Goal: Task Accomplishment & Management: Manage account settings

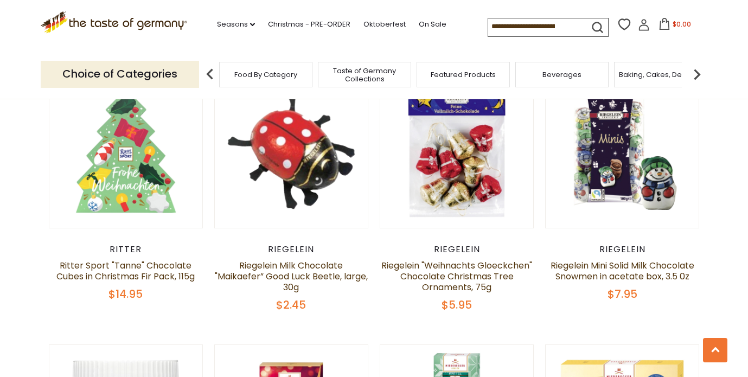
scroll to position [1948, 0]
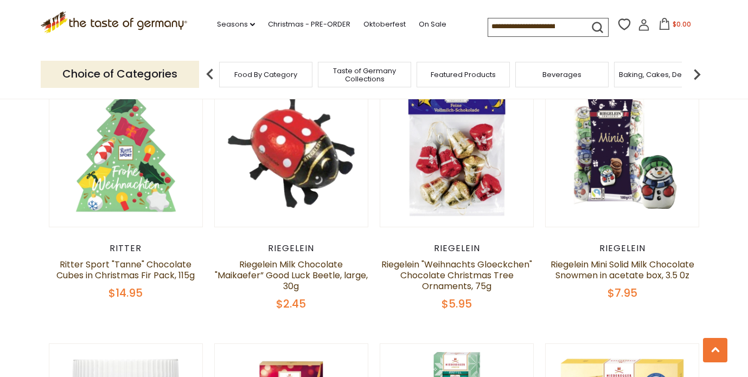
click at [564, 26] on input at bounding box center [534, 25] width 92 height 15
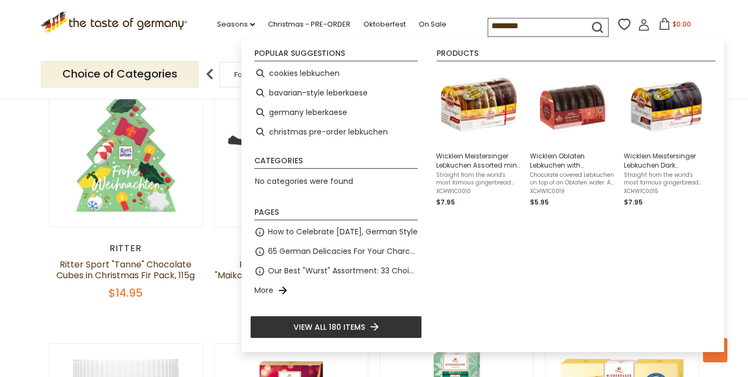
type input "*********"
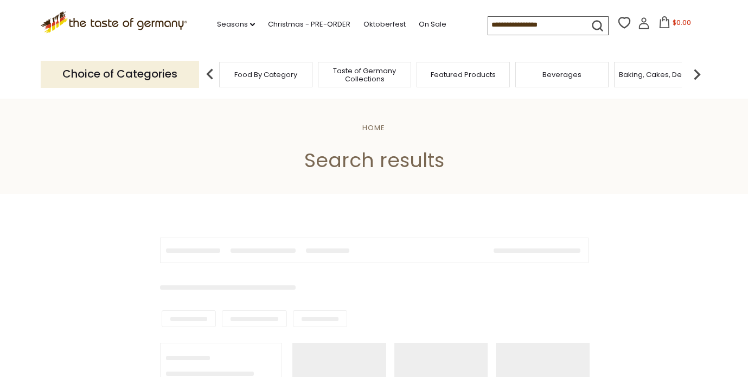
type input "*********"
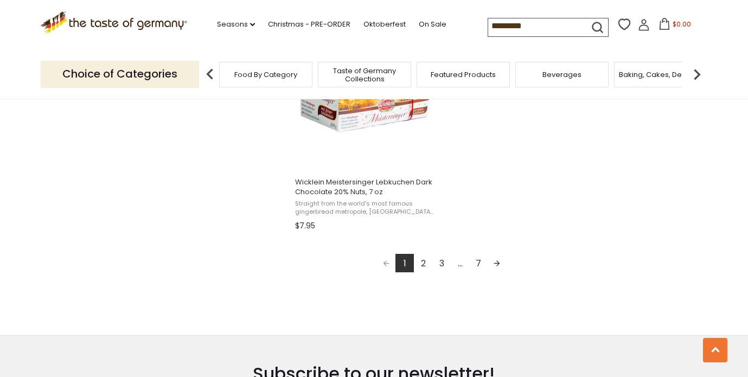
scroll to position [1975, 0]
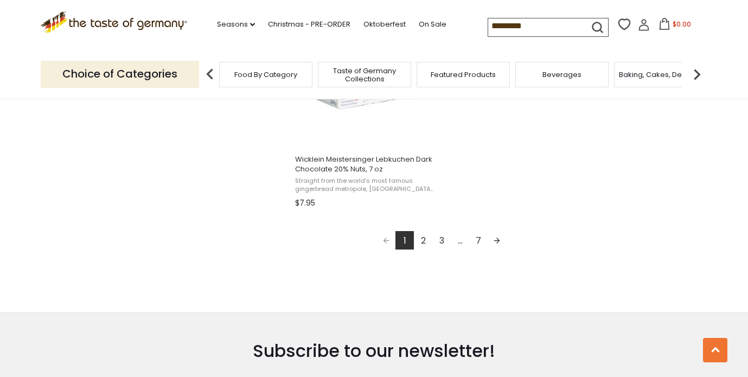
click at [422, 237] on link "2" at bounding box center [423, 240] width 18 height 18
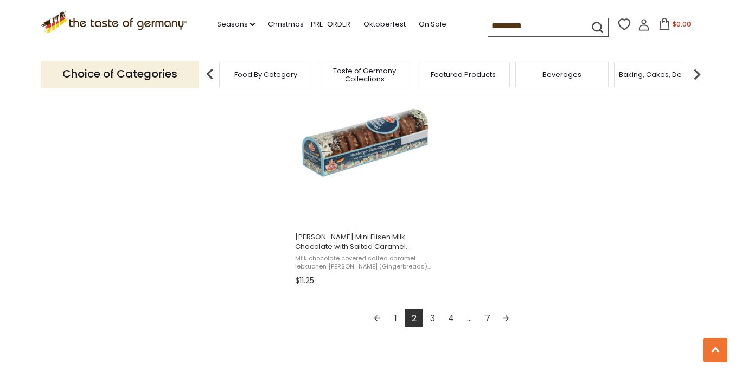
scroll to position [1921, 0]
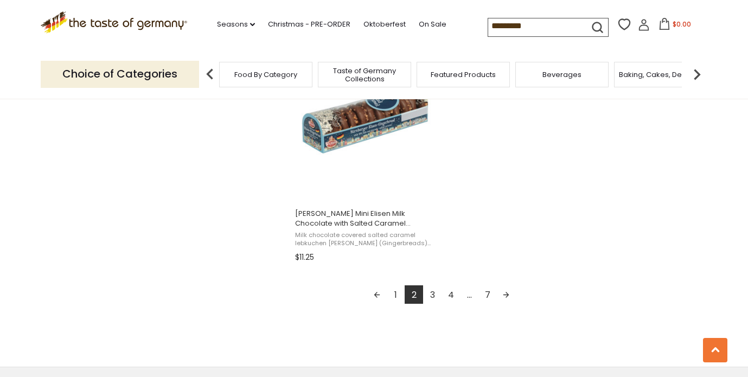
click at [433, 292] on link "3" at bounding box center [432, 294] width 18 height 18
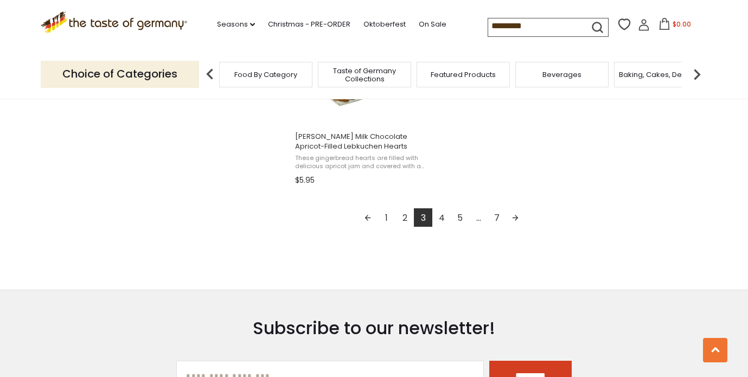
scroll to position [1987, 0]
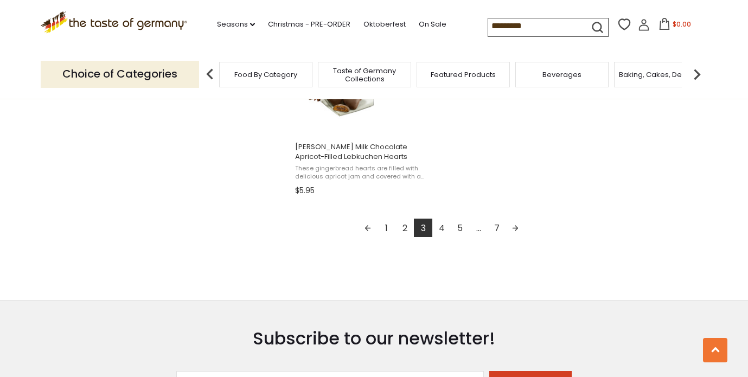
click at [440, 223] on link "4" at bounding box center [441, 227] width 18 height 18
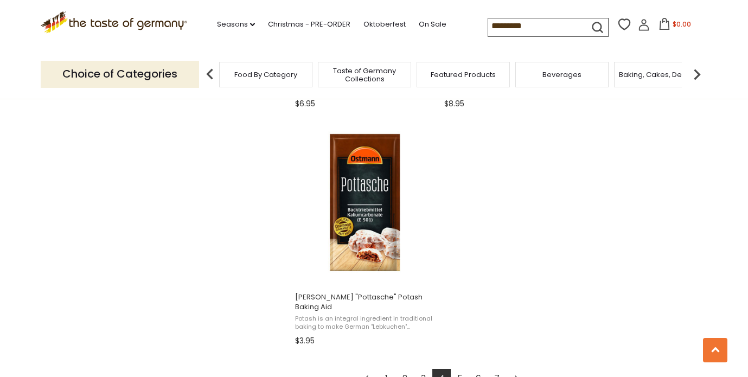
scroll to position [1857, 0]
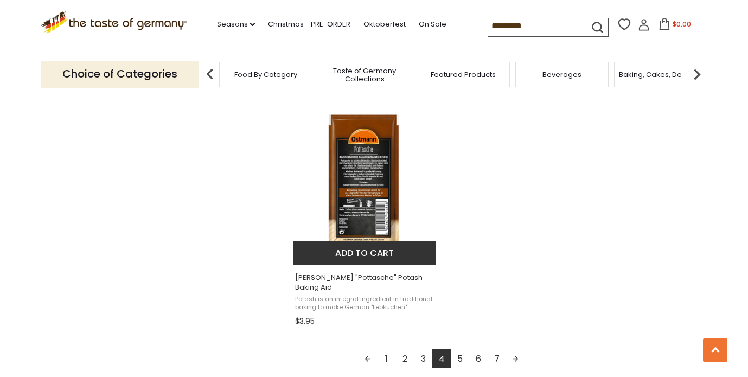
click at [375, 187] on img "Ostmann" at bounding box center [365, 184] width 144 height 144
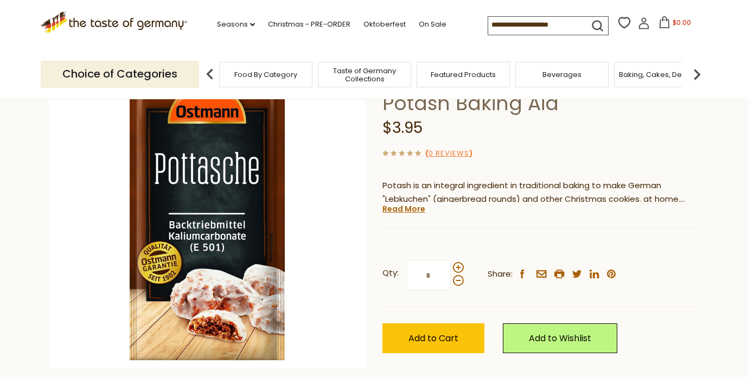
scroll to position [196, 0]
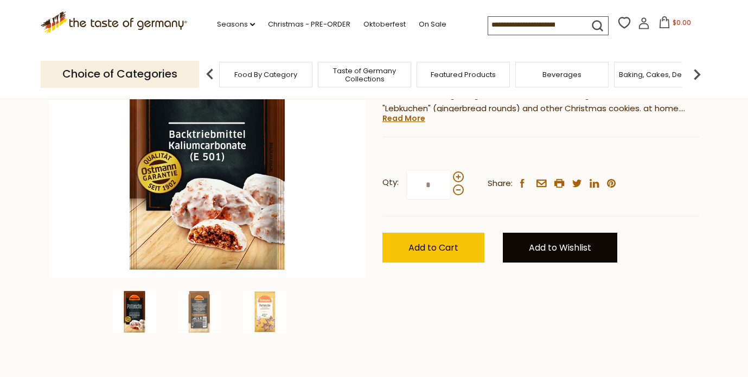
click at [538, 249] on link "Add to Wishlist" at bounding box center [559, 248] width 114 height 30
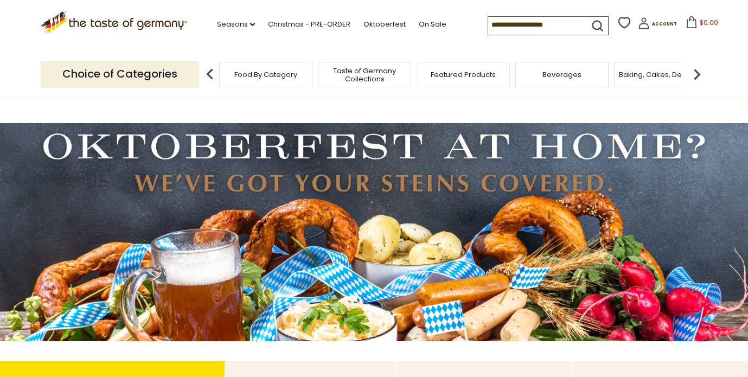
scroll to position [5, 0]
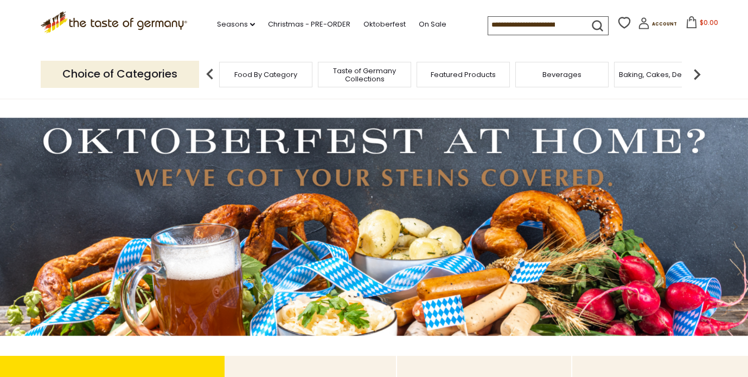
click at [554, 22] on input at bounding box center [534, 24] width 92 height 15
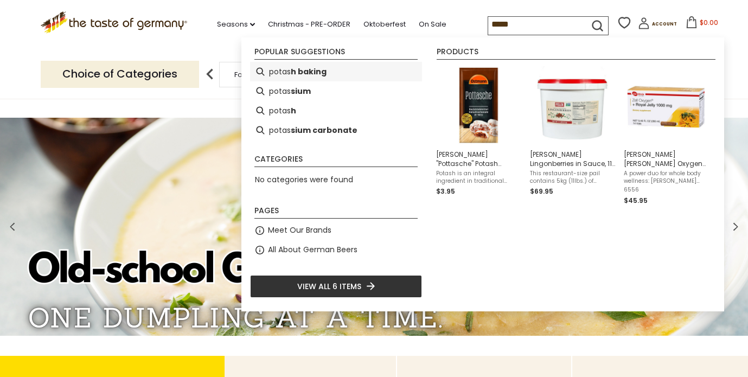
click at [313, 71] on b "h baking" at bounding box center [309, 72] width 36 height 12
type input "**********"
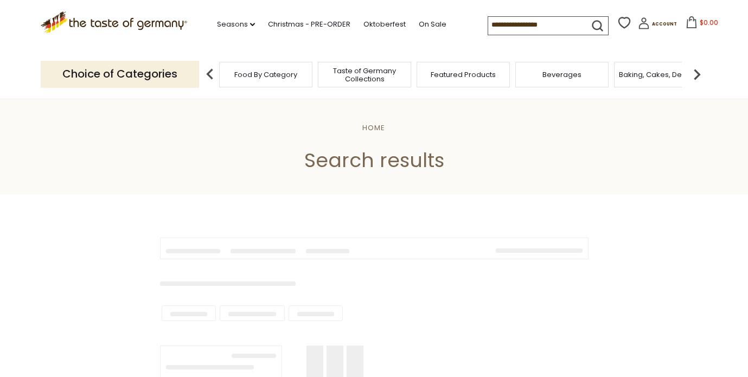
type input "**********"
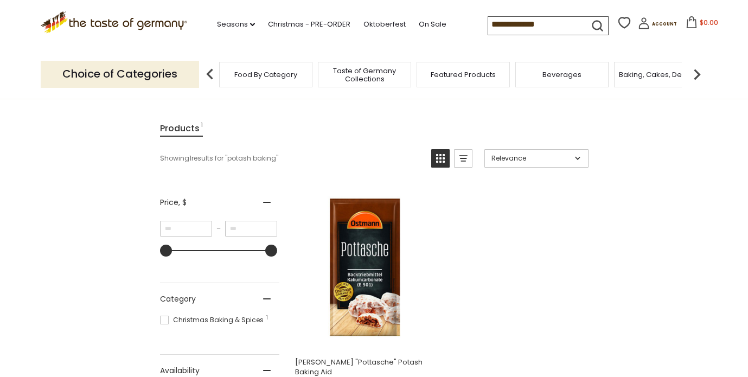
scroll to position [128, 0]
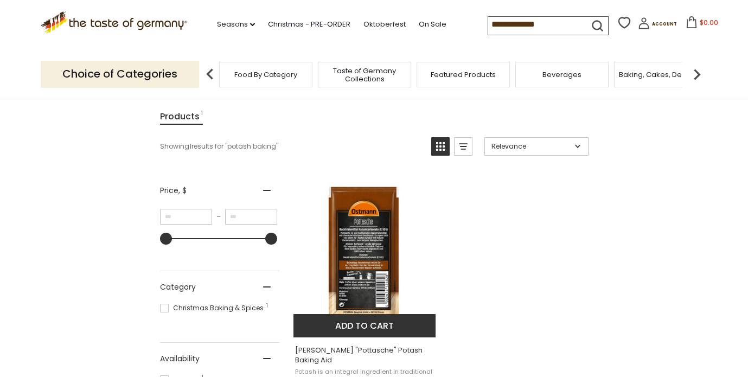
click at [360, 259] on img "Ostmann" at bounding box center [365, 256] width 144 height 144
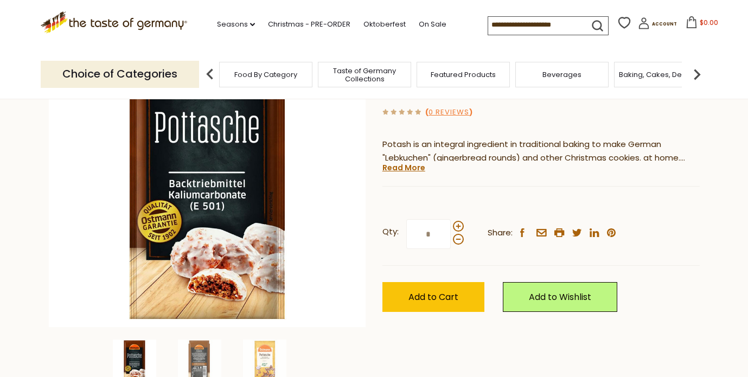
scroll to position [147, 0]
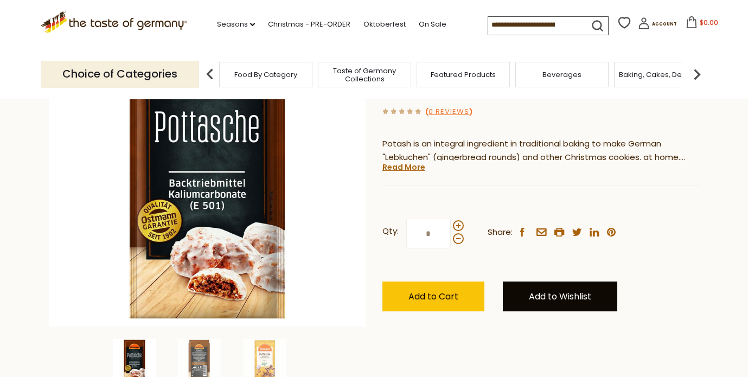
click at [541, 298] on link "Add to Wishlist" at bounding box center [559, 296] width 114 height 30
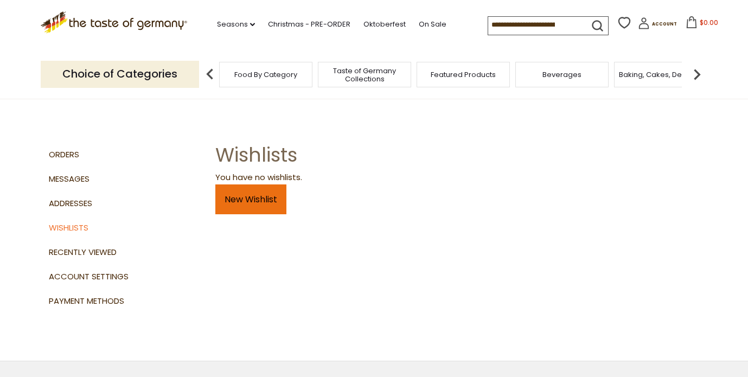
click at [277, 208] on link "New Wishlist" at bounding box center [250, 199] width 71 height 30
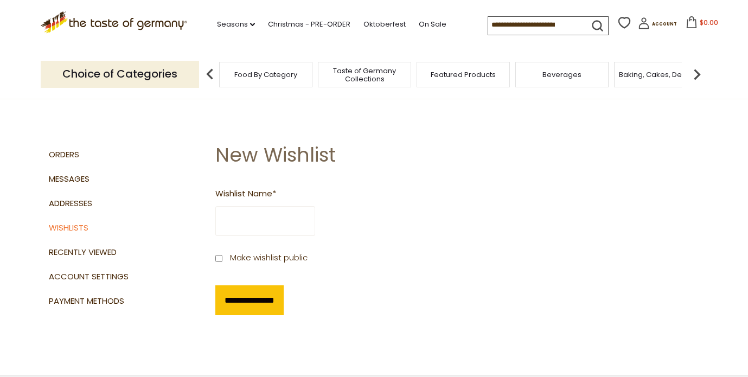
click at [273, 217] on input "Wishlist Name *" at bounding box center [265, 221] width 100 height 30
type input "**********"
click at [257, 303] on input "**********" at bounding box center [249, 300] width 68 height 30
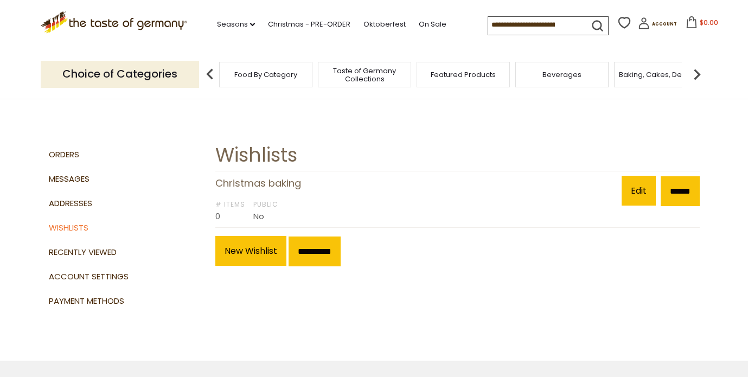
click at [516, 24] on input at bounding box center [534, 24] width 92 height 15
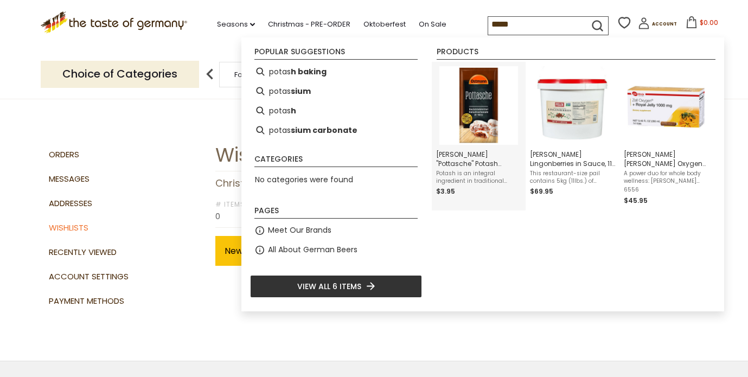
type input "*****"
click at [482, 120] on img "Instant Search Results" at bounding box center [478, 105] width 79 height 79
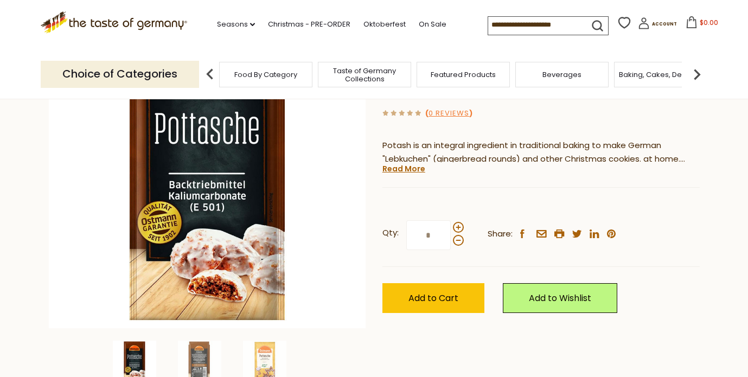
scroll to position [258, 0]
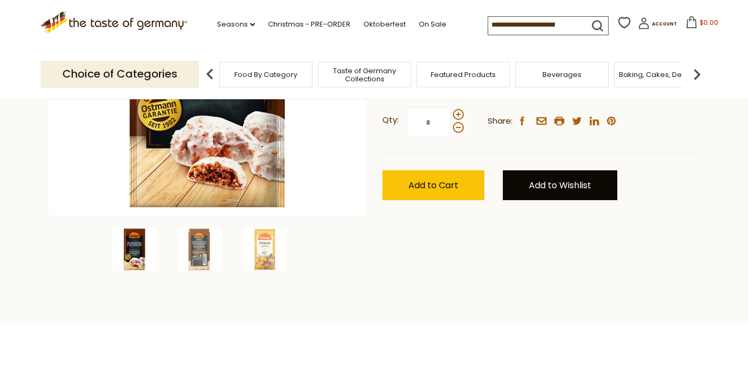
click at [544, 189] on link "Add to Wishlist" at bounding box center [559, 185] width 114 height 30
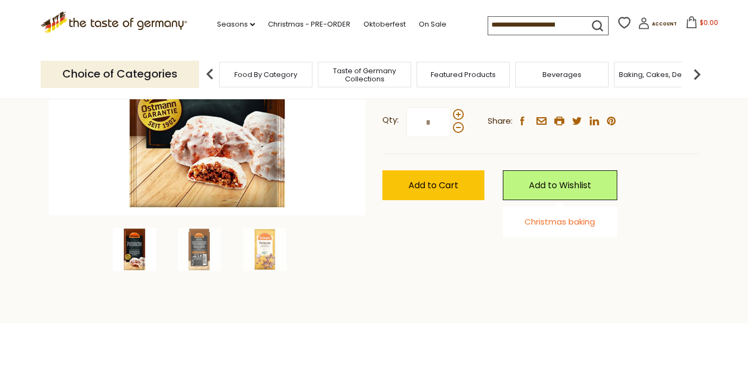
click at [551, 226] on link "Christmas baking" at bounding box center [559, 221] width 70 height 11
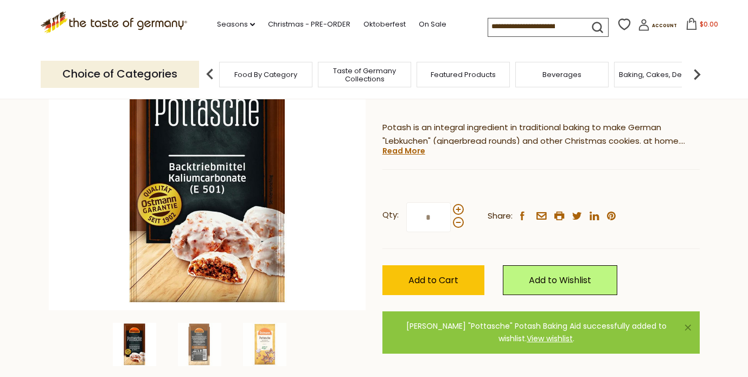
scroll to position [89, 0]
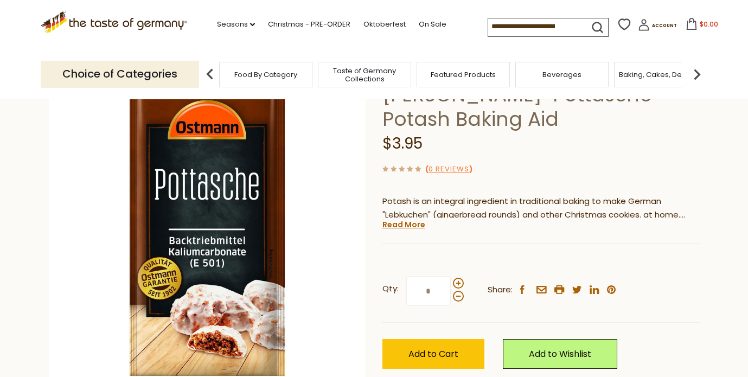
click at [517, 24] on input at bounding box center [534, 25] width 92 height 15
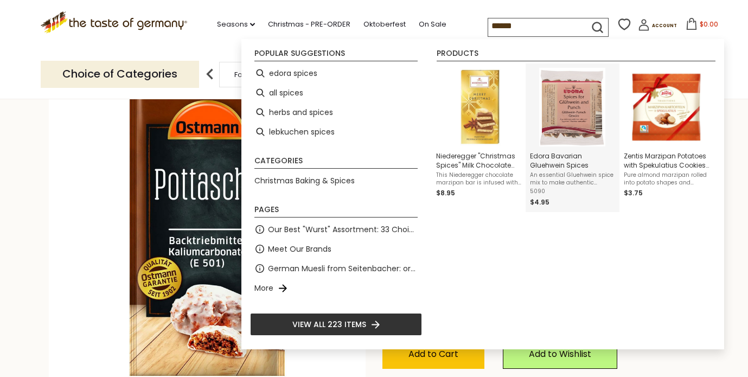
type input "******"
click at [575, 117] on img "Edora Bavarian Gluehwein Spices" at bounding box center [572, 107] width 66 height 79
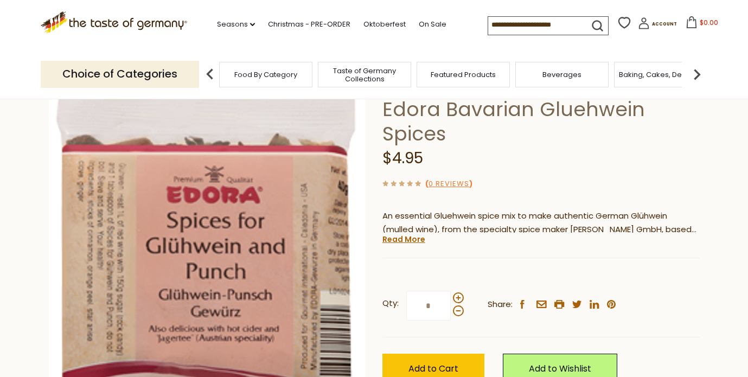
scroll to position [147, 0]
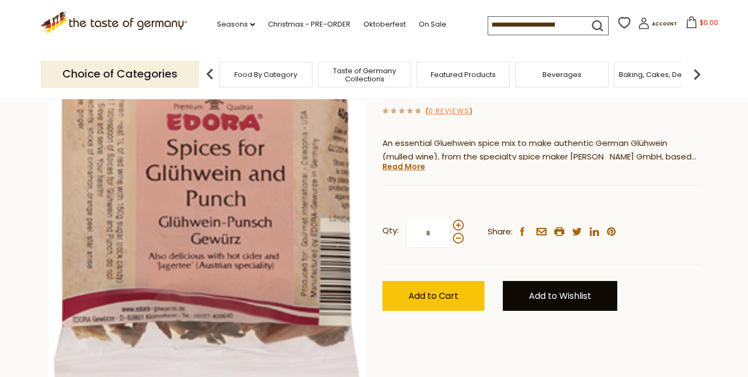
click at [555, 294] on link "Add to Wishlist" at bounding box center [559, 296] width 114 height 30
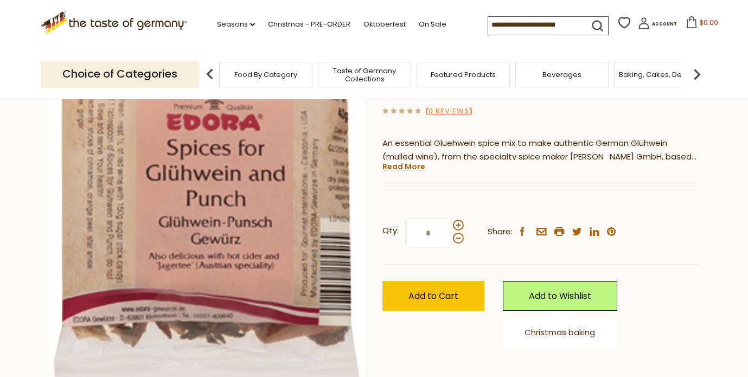
click at [570, 106] on div "( 0 Reviews )" at bounding box center [540, 111] width 317 height 14
drag, startPoint x: 562, startPoint y: 23, endPoint x: 471, endPoint y: 27, distance: 91.2
click at [471, 27] on div ".st0{fill:#EDD300;} .st1{fill:#D33E21;} .st0{fill:#EDD300;} .st1{fill:#D33E21;}…" at bounding box center [374, 25] width 667 height 50
type input "*****"
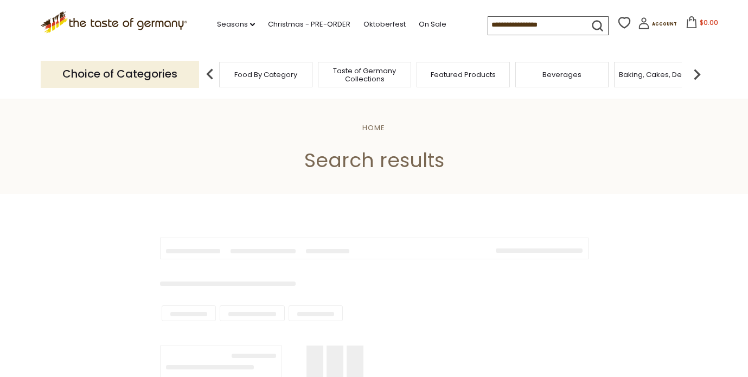
type input "*****"
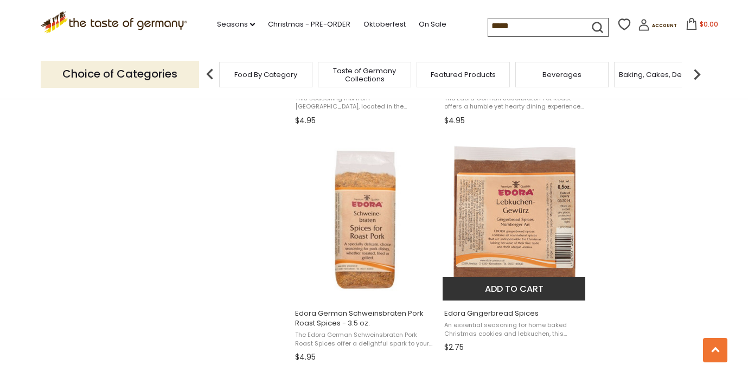
scroll to position [1349, 0]
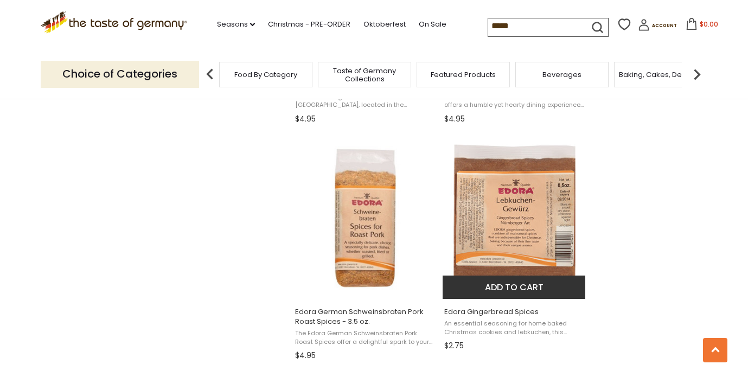
click at [514, 247] on img "Edora Gingerbread Spices" at bounding box center [514, 217] width 130 height 156
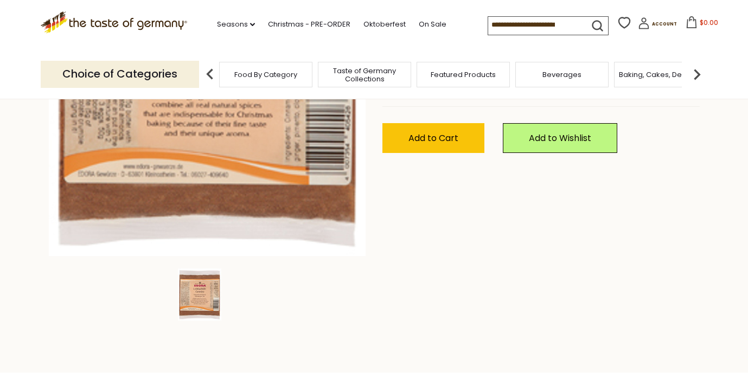
scroll to position [289, 0]
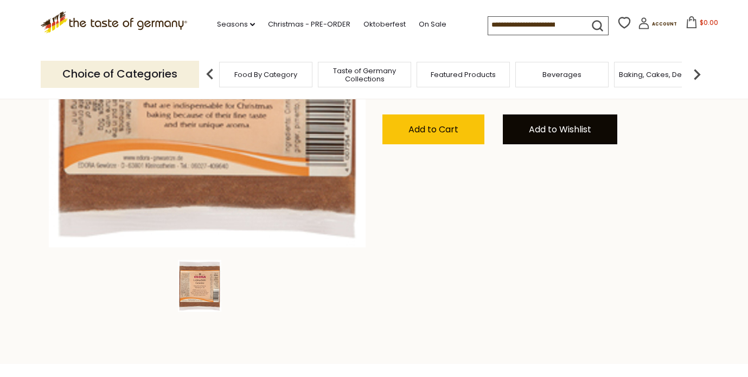
click at [565, 131] on link "Add to Wishlist" at bounding box center [559, 129] width 114 height 30
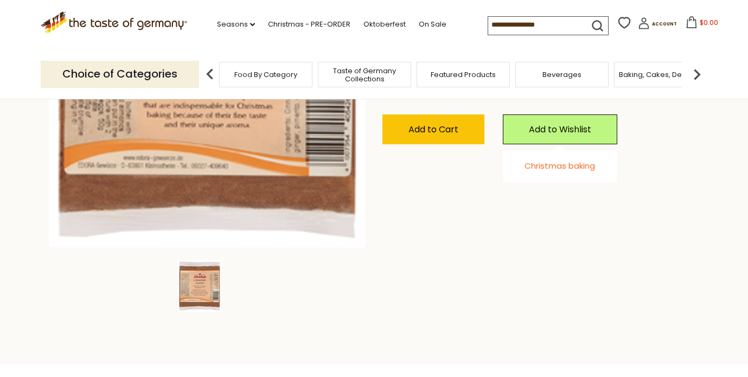
click at [551, 168] on link "Christmas baking" at bounding box center [559, 165] width 70 height 11
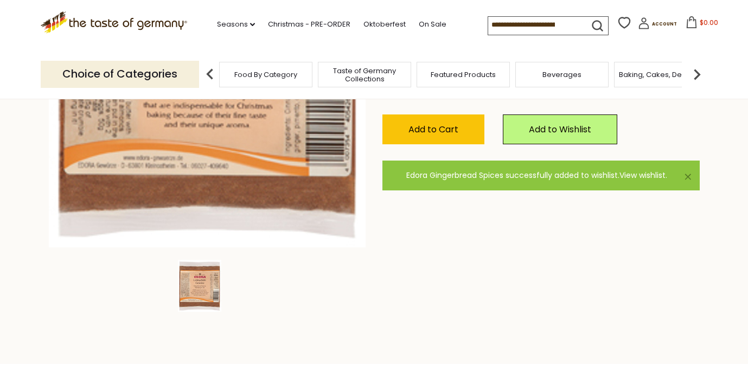
click at [653, 175] on link "View wishlist" at bounding box center [642, 175] width 46 height 11
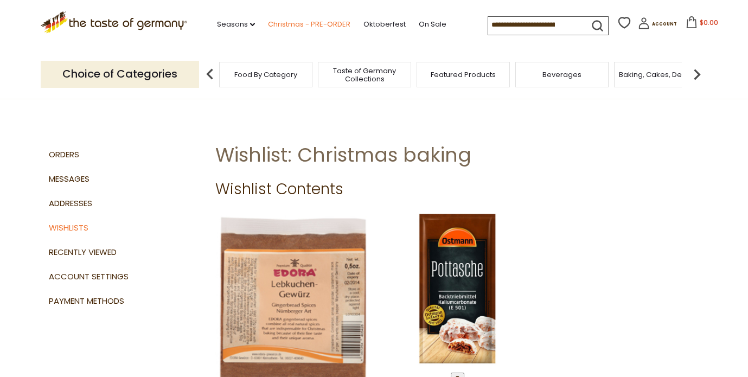
click at [324, 24] on link "Christmas - PRE-ORDER" at bounding box center [309, 24] width 82 height 12
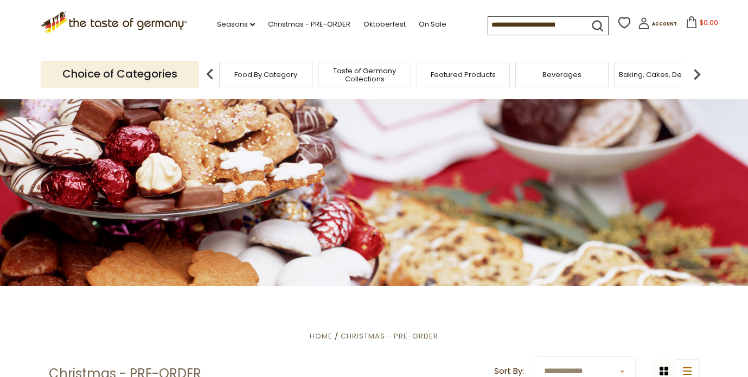
click at [376, 70] on span "Taste of Germany Collections" at bounding box center [364, 75] width 87 height 16
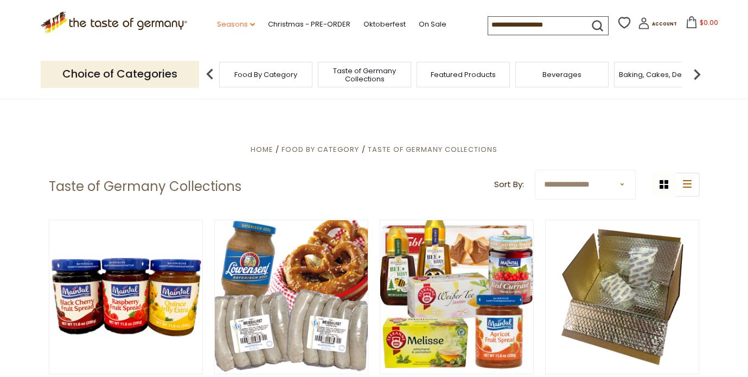
click at [253, 23] on icon "dropdown_arrow" at bounding box center [252, 25] width 5 height 4
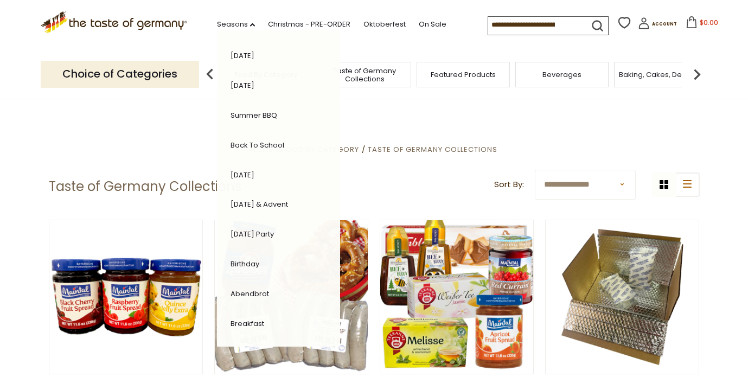
scroll to position [228, 0]
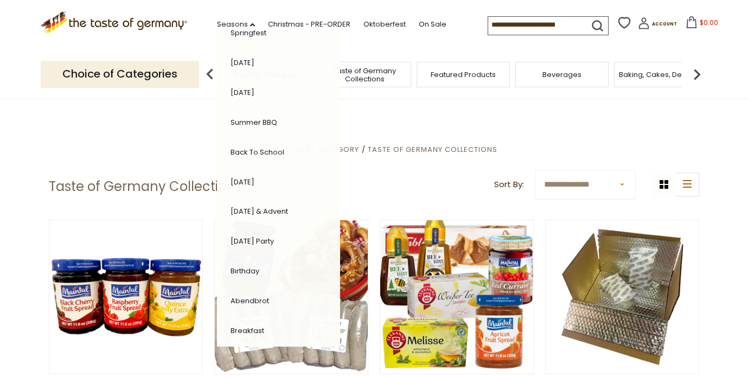
click at [269, 209] on link "[DATE] & Advent" at bounding box center [258, 211] width 57 height 10
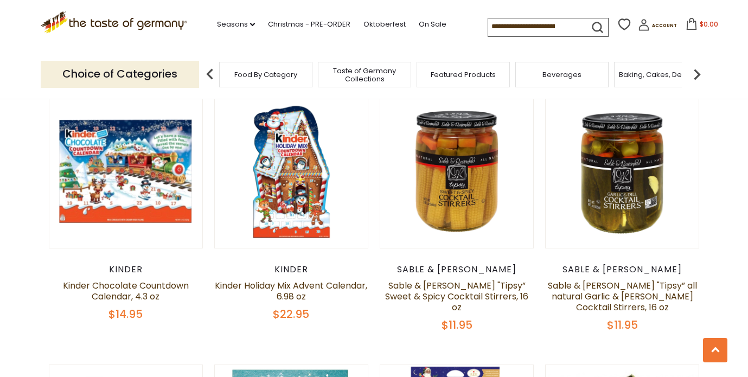
scroll to position [586, 0]
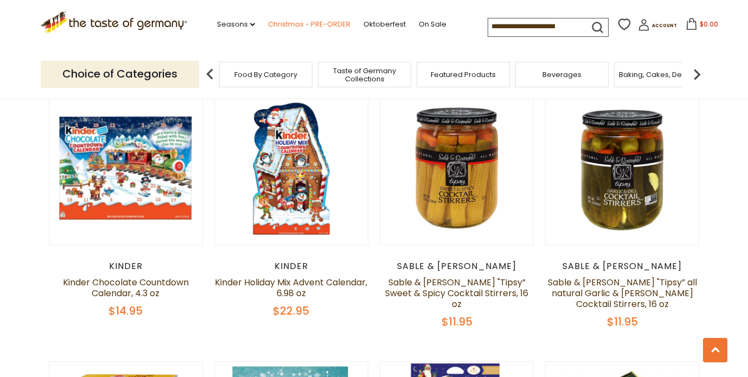
click at [324, 18] on link "Christmas - PRE-ORDER" at bounding box center [309, 24] width 82 height 12
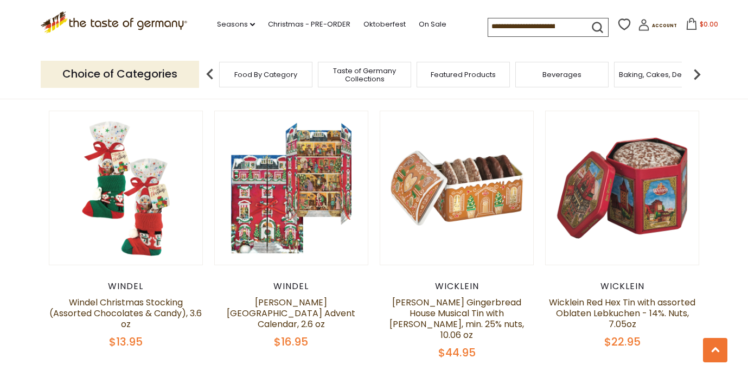
scroll to position [572, 0]
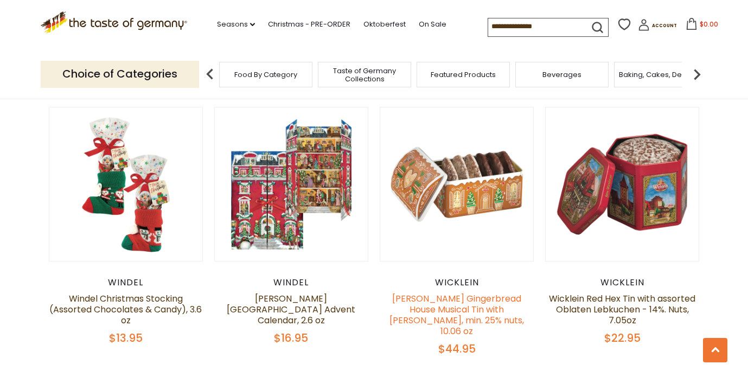
click at [473, 314] on link "Wicklein Gingerbread House Musical Tin with Elisen Lebkuchen, min. 25% nuts, 10…" at bounding box center [456, 314] width 134 height 45
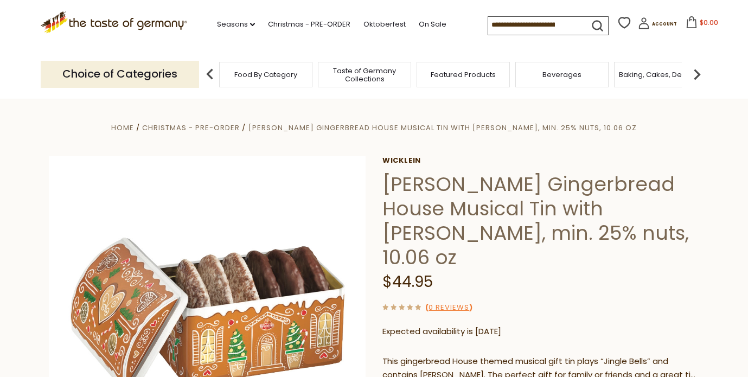
click at [554, 24] on input at bounding box center [534, 24] width 92 height 15
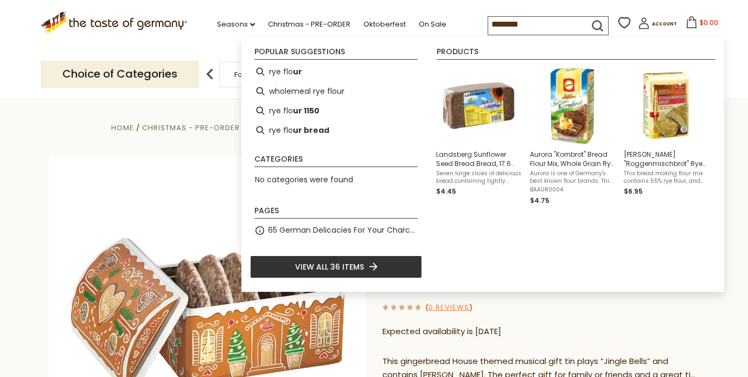
type input "*********"
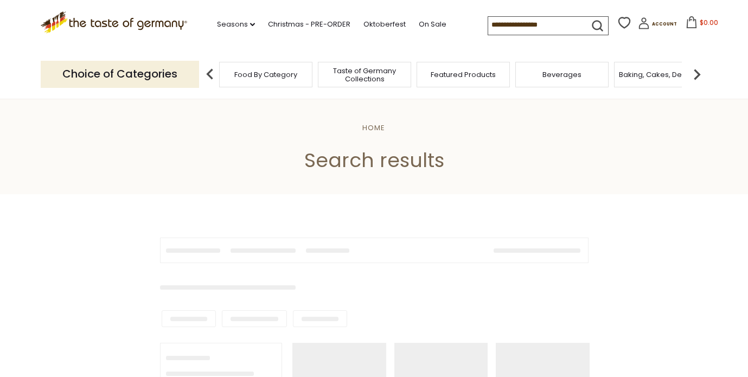
type input "*********"
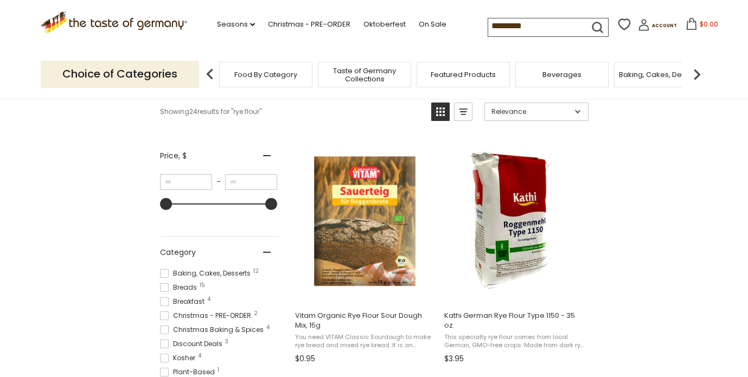
scroll to position [167, 0]
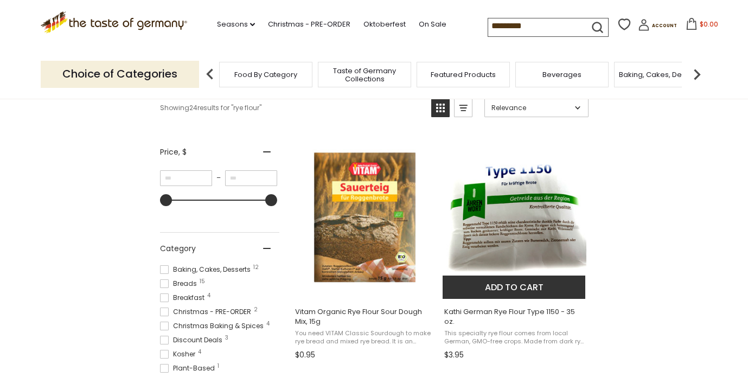
click at [525, 223] on img "Kathi German Rye Flour Type 1150 - 35 oz." at bounding box center [514, 217] width 144 height 144
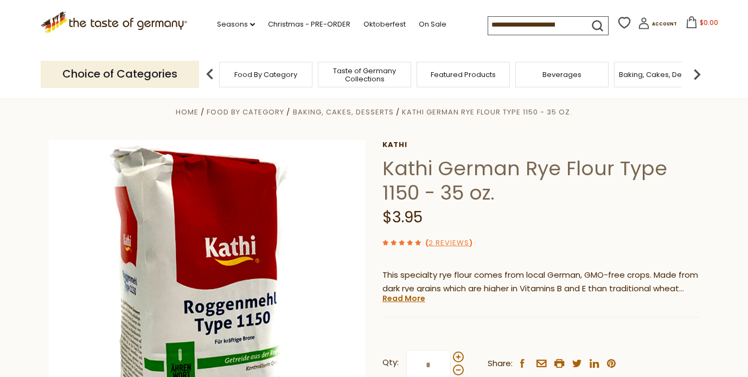
scroll to position [16, 0]
click at [410, 298] on link "Read More" at bounding box center [403, 297] width 43 height 11
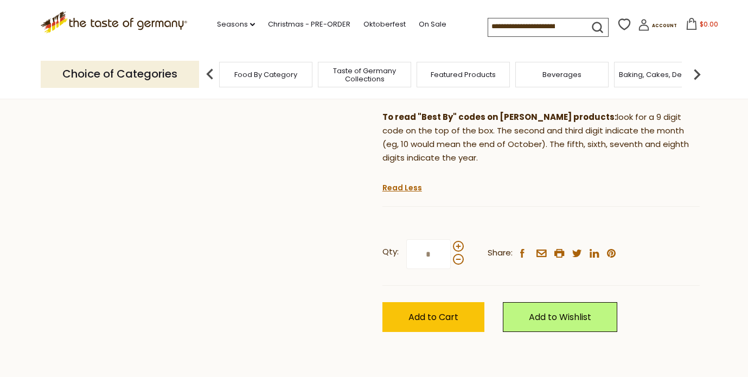
scroll to position [537, 0]
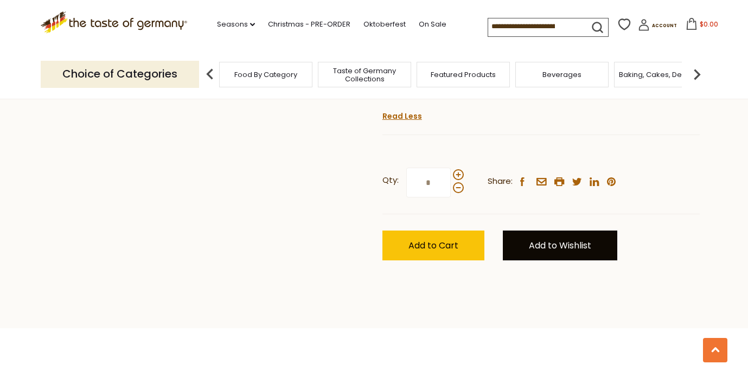
click at [557, 230] on link "Add to Wishlist" at bounding box center [559, 245] width 114 height 30
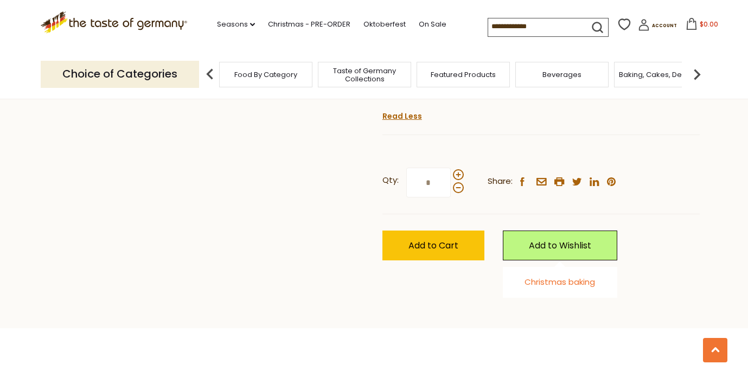
click at [552, 276] on link "Christmas baking" at bounding box center [559, 281] width 70 height 11
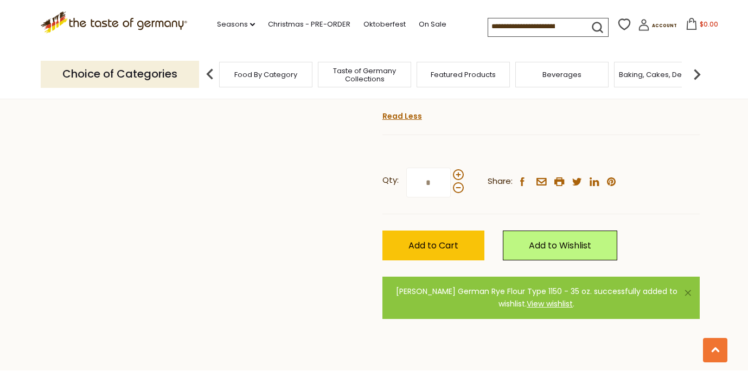
click at [547, 24] on input at bounding box center [534, 25] width 92 height 15
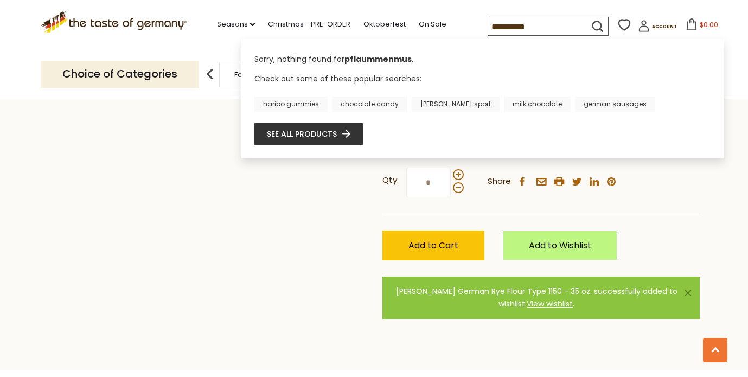
scroll to position [0, 0]
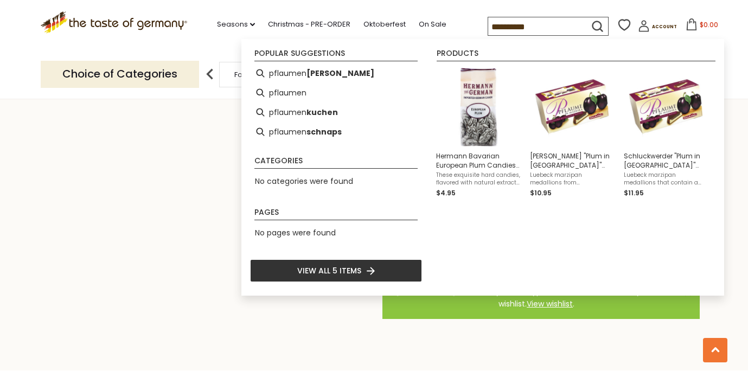
type input "**********"
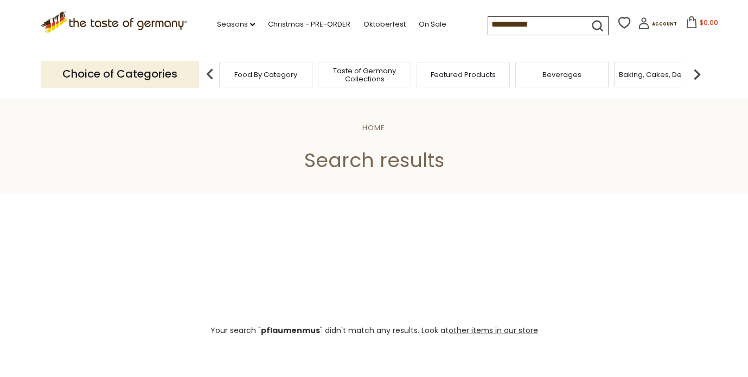
drag, startPoint x: 557, startPoint y: 27, endPoint x: 486, endPoint y: 24, distance: 71.6
click at [486, 24] on div ".st0{fill:#EDD300;} .st1{fill:#D33E21;} .st0{fill:#EDD300;} .st1{fill:#D33E21;}…" at bounding box center [374, 25] width 667 height 50
type input "****"
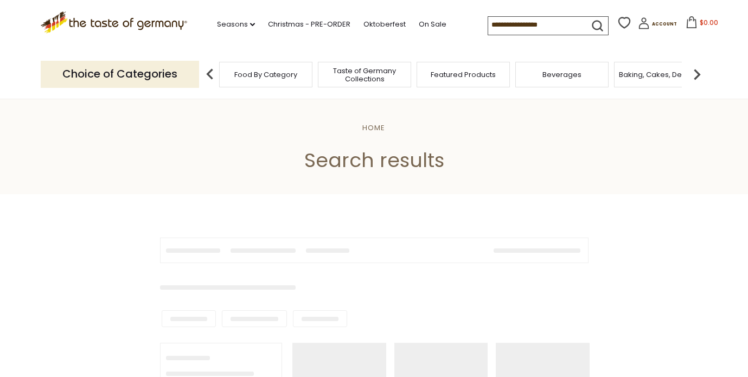
type input "****"
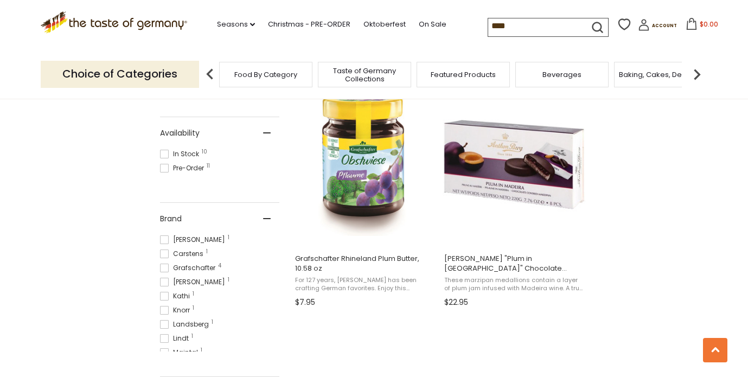
scroll to position [457, 0]
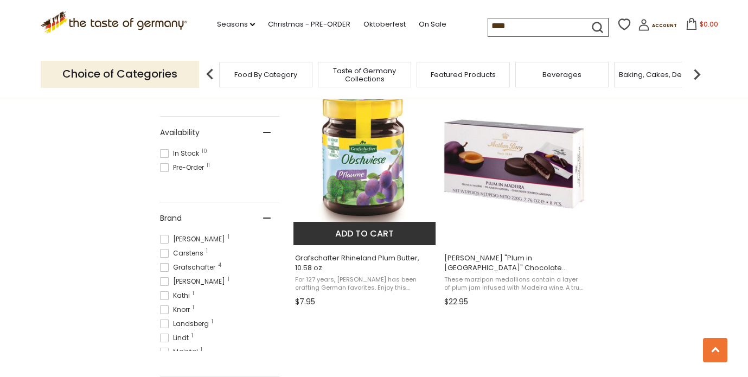
click at [363, 172] on img "Grafschafter Rhineland Plum Butter, 10.58 oz" at bounding box center [365, 164] width 144 height 144
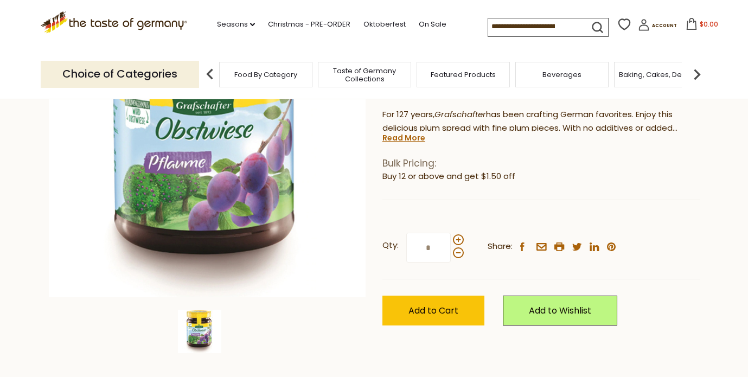
scroll to position [176, 0]
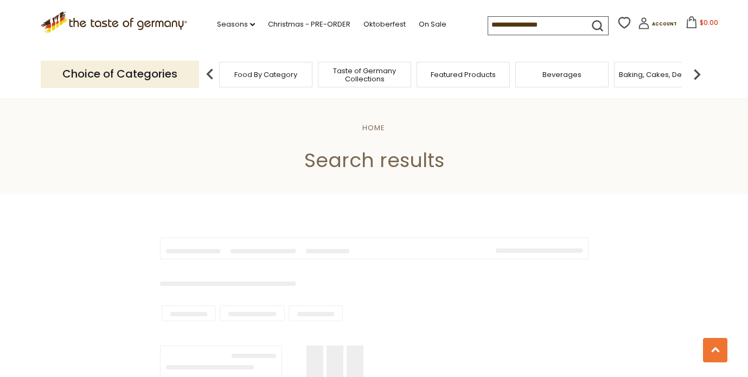
type input "****"
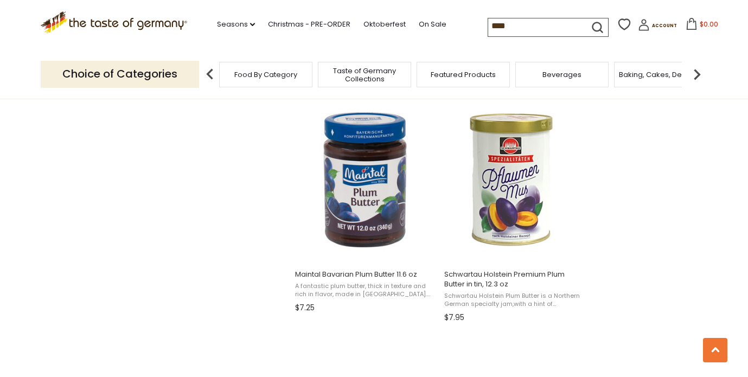
scroll to position [1624, 0]
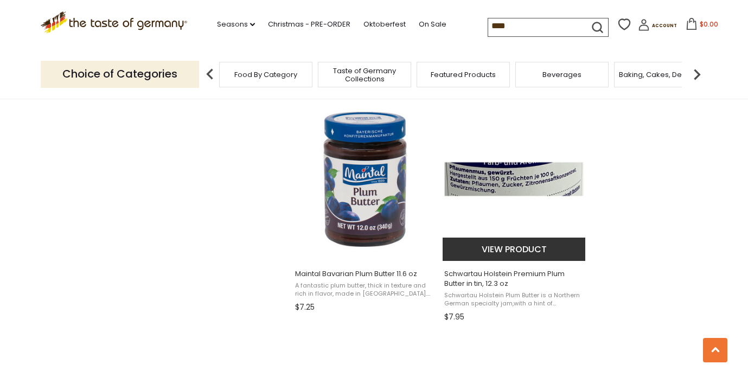
click at [511, 246] on button "View product" at bounding box center [513, 248] width 143 height 23
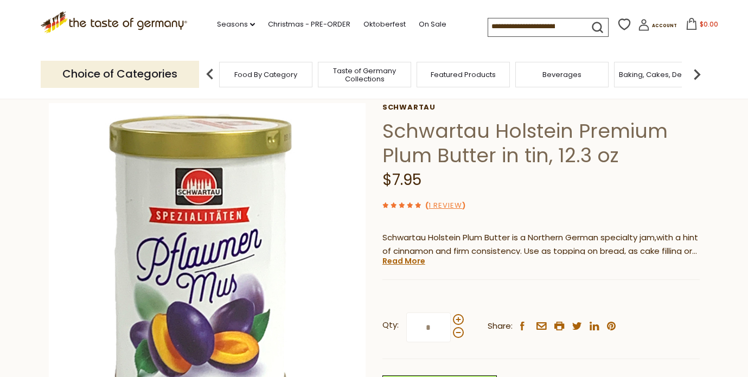
scroll to position [53, 0]
click at [451, 204] on link "1 Review" at bounding box center [445, 206] width 34 height 11
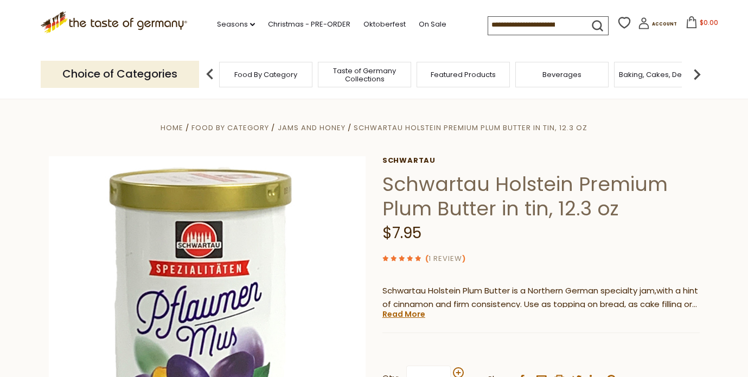
click at [452, 259] on link "1 Review" at bounding box center [445, 258] width 34 height 11
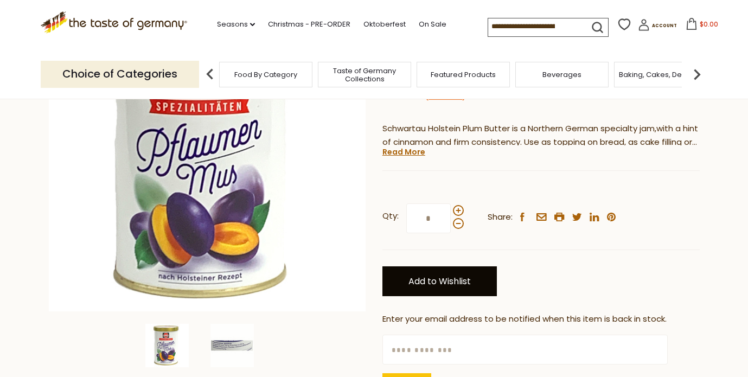
scroll to position [166, 0]
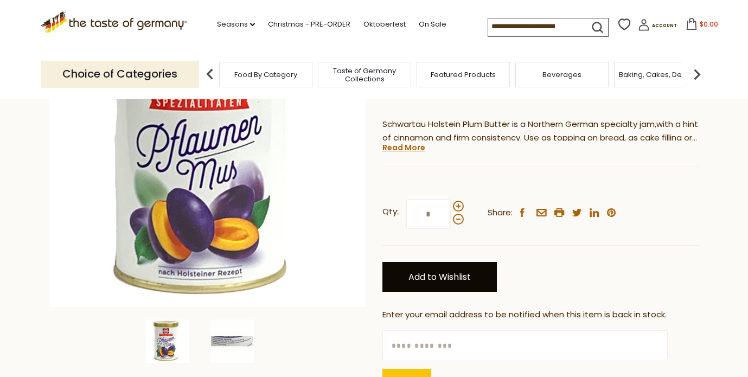
click at [436, 282] on link "Add to Wishlist" at bounding box center [439, 277] width 114 height 30
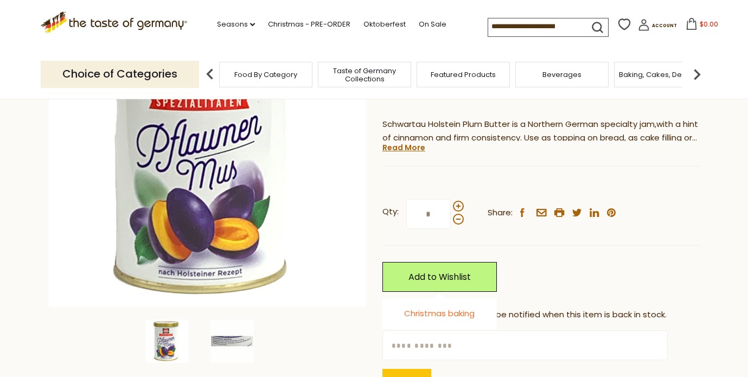
click at [436, 316] on link "Christmas baking" at bounding box center [439, 312] width 70 height 11
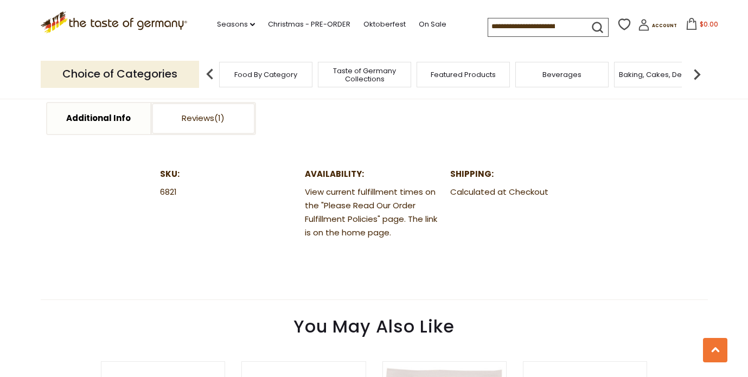
scroll to position [652, 0]
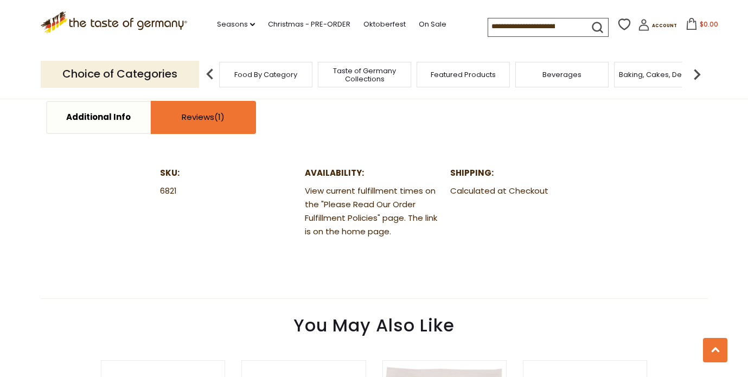
click at [215, 120] on link "Reviews" at bounding box center [203, 117] width 103 height 31
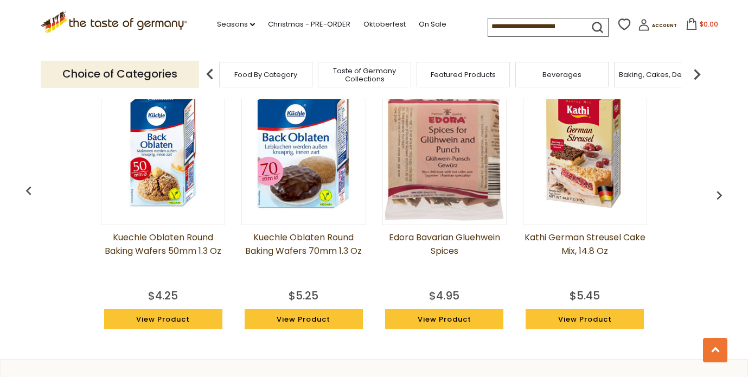
scroll to position [1463, 0]
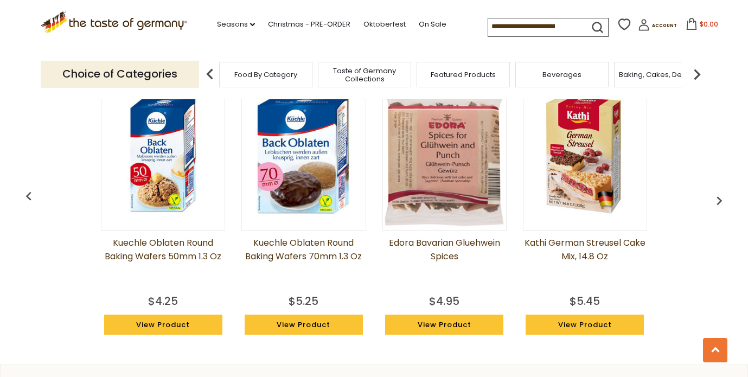
click at [719, 199] on img "button" at bounding box center [718, 200] width 17 height 17
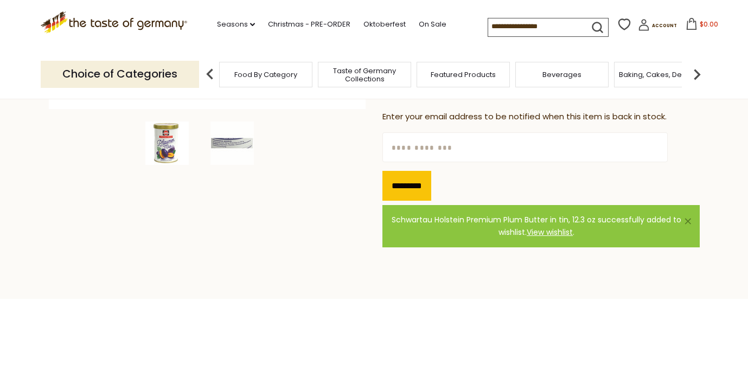
scroll to position [360, 0]
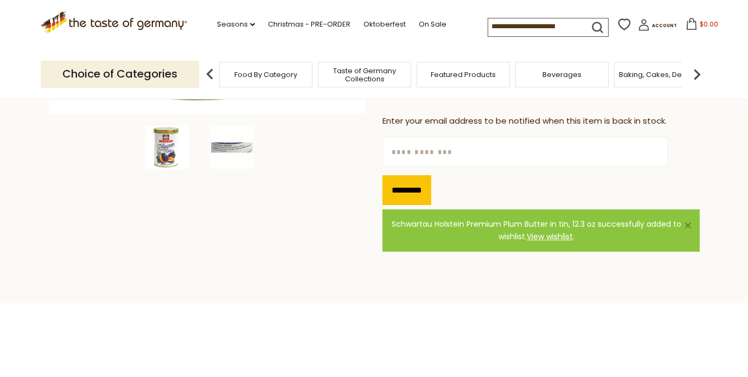
click at [659, 79] on span "Baking, Cakes, Desserts" at bounding box center [661, 74] width 84 height 8
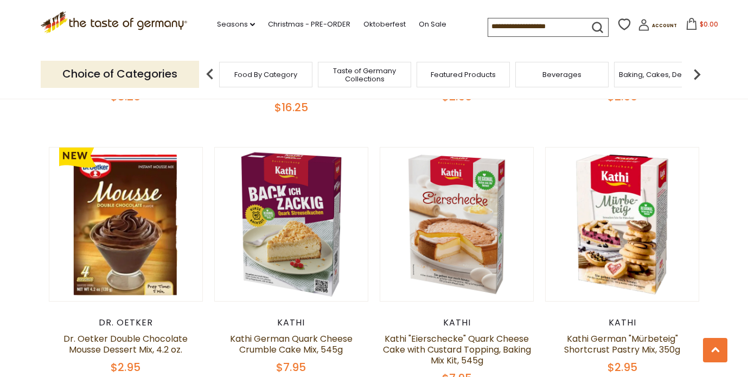
scroll to position [1050, 0]
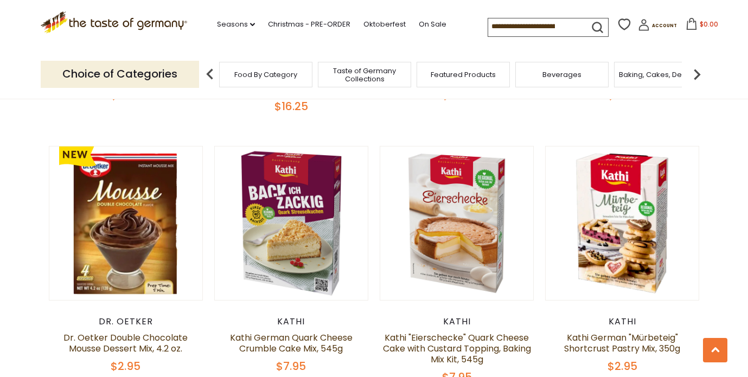
click at [558, 29] on input at bounding box center [534, 25] width 92 height 15
type input "**********"
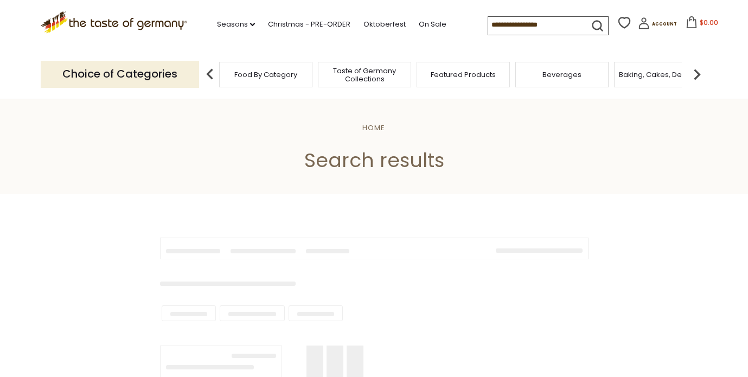
type input "**********"
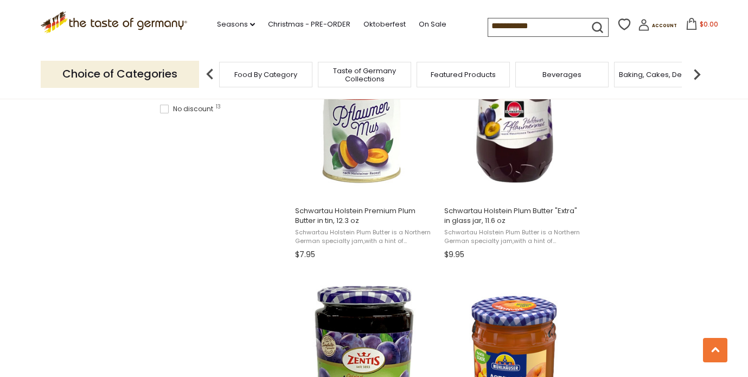
scroll to position [737, 0]
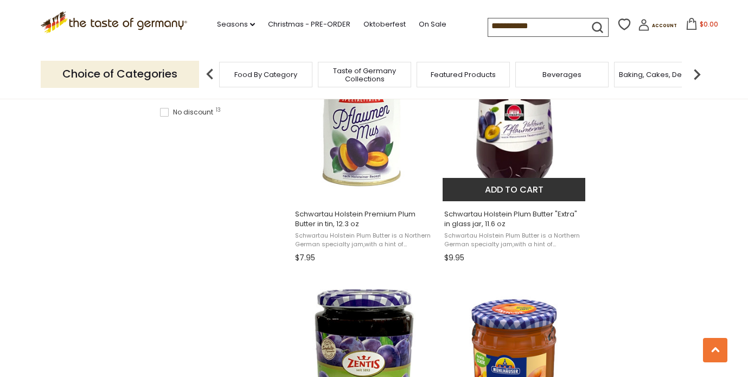
click at [525, 160] on img "Schwartau Holstein Plum Butter" at bounding box center [514, 120] width 144 height 144
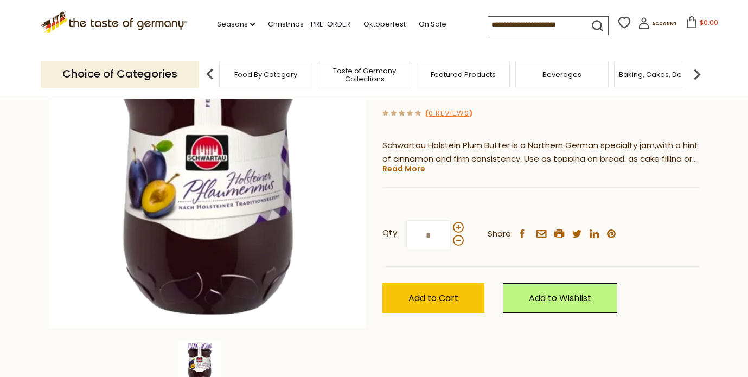
scroll to position [153, 0]
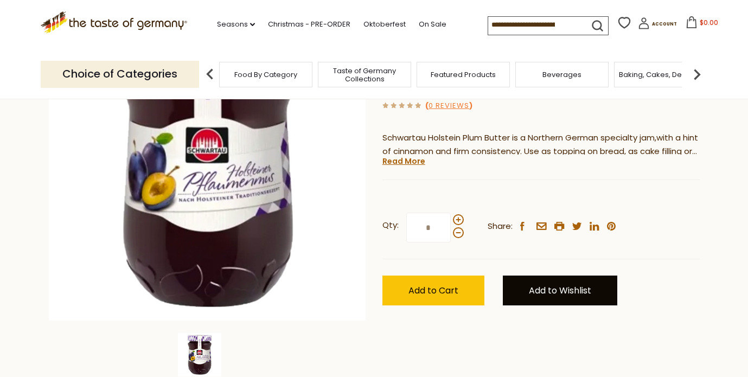
click at [534, 281] on link "Add to Wishlist" at bounding box center [559, 290] width 114 height 30
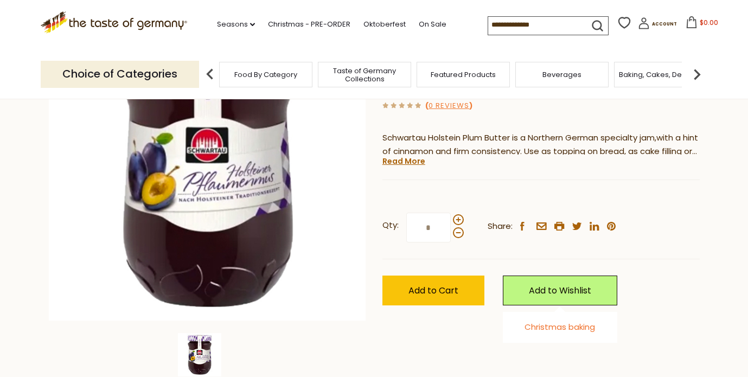
click at [542, 332] on link "Christmas baking" at bounding box center [559, 326] width 70 height 11
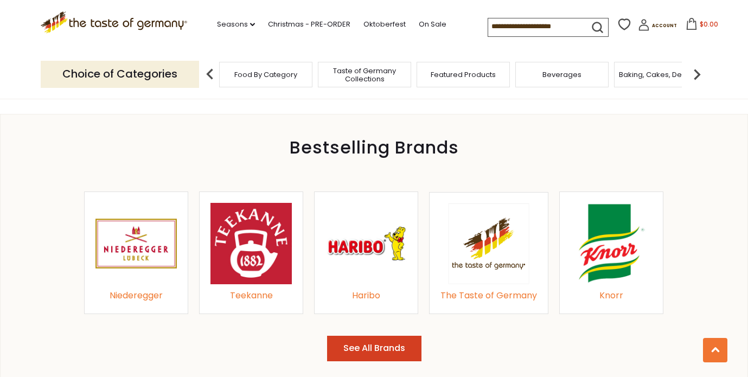
scroll to position [1103, 0]
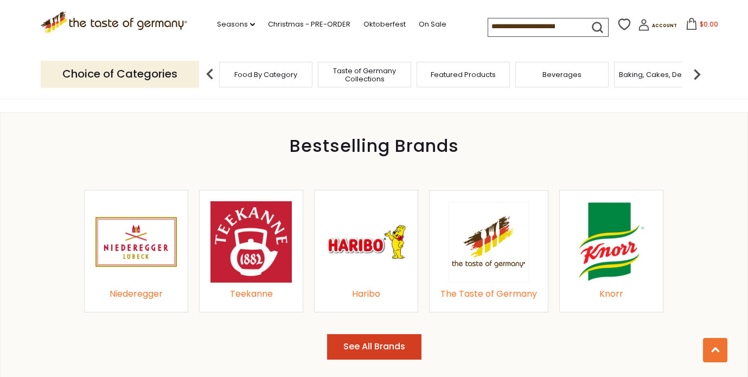
click at [379, 344] on button "See All Brands" at bounding box center [374, 346] width 94 height 25
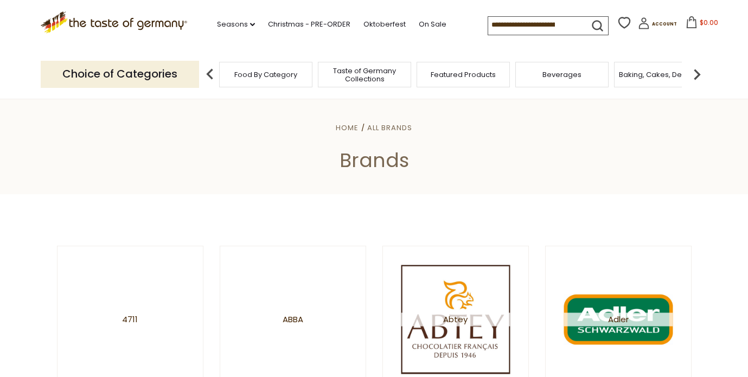
click at [648, 70] on span "Baking, Cakes, Desserts" at bounding box center [661, 74] width 84 height 8
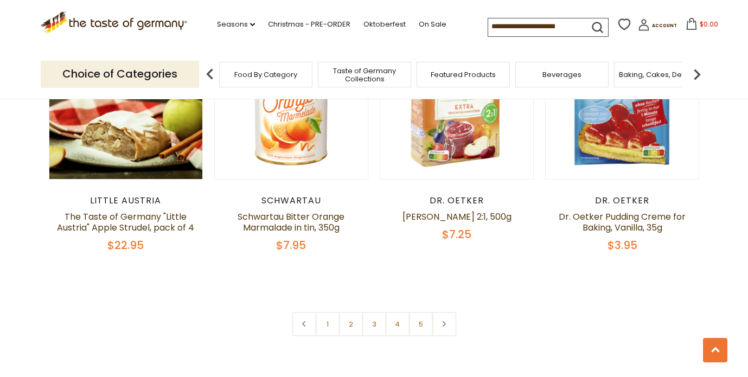
scroll to position [2552, 0]
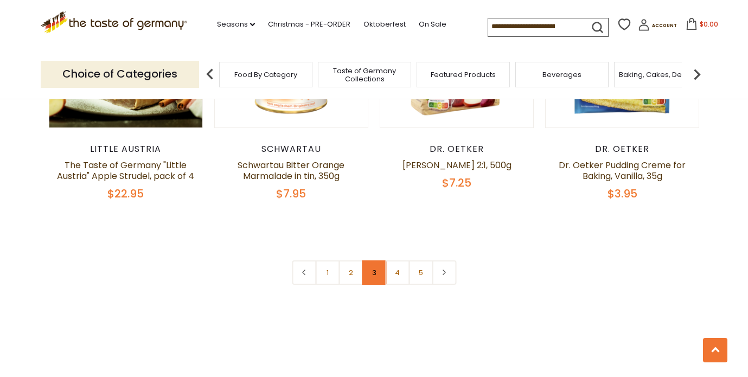
click at [377, 260] on link "3" at bounding box center [374, 272] width 24 height 24
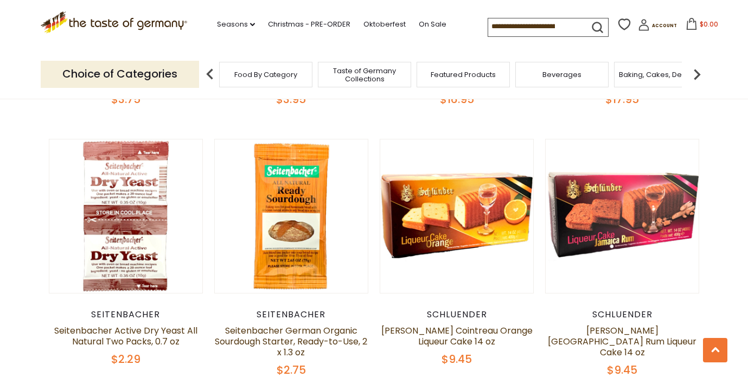
scroll to position [1061, 0]
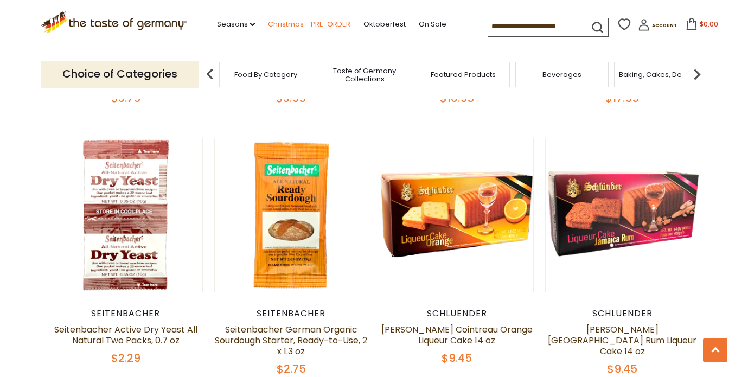
click at [292, 25] on link "Christmas - PRE-ORDER" at bounding box center [309, 24] width 82 height 12
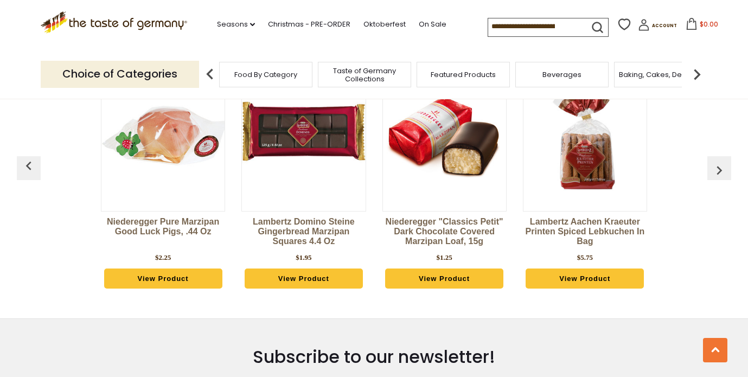
scroll to position [2970, 0]
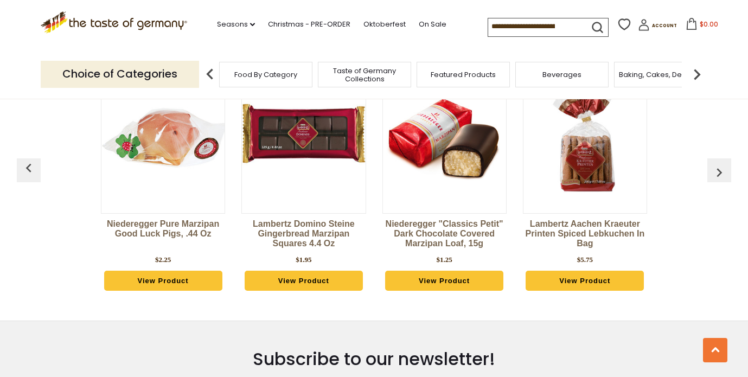
click at [717, 164] on img "button" at bounding box center [718, 172] width 17 height 17
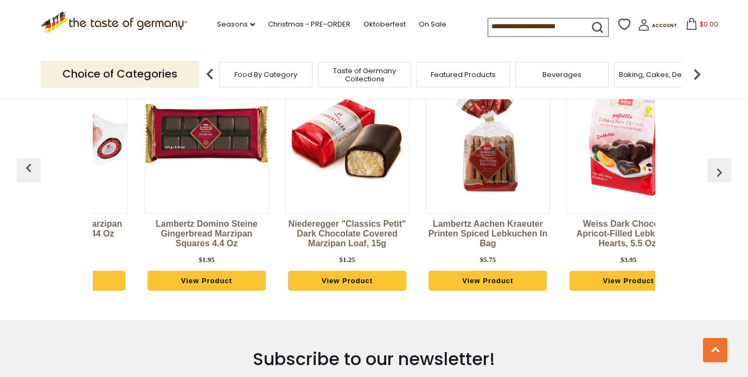
scroll to position [0, 140]
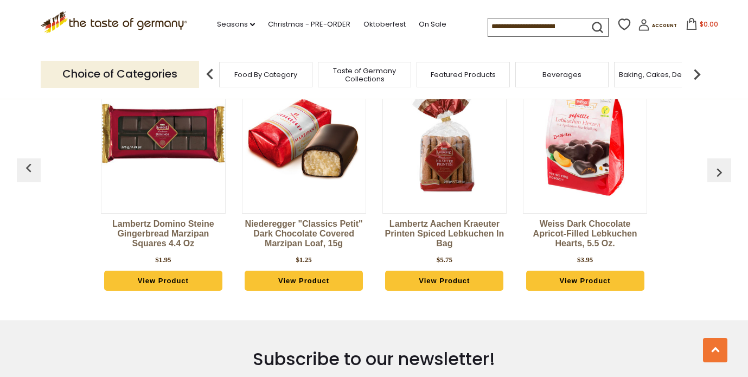
click at [717, 164] on img "button" at bounding box center [718, 172] width 17 height 17
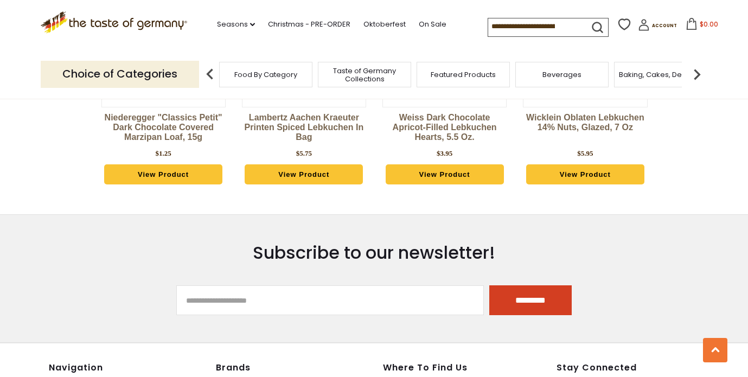
scroll to position [3026, 0]
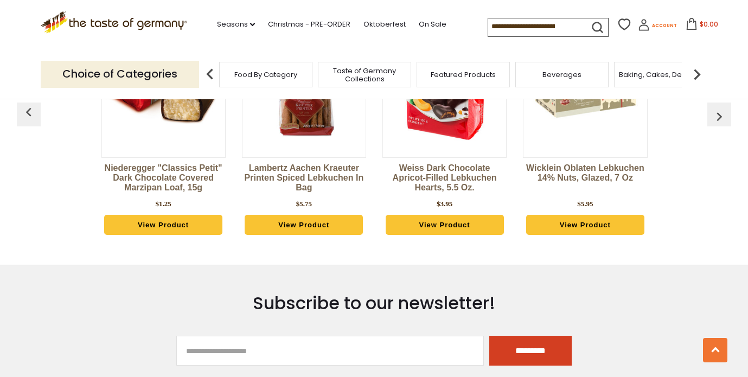
click at [649, 25] on link "Account" at bounding box center [656, 27] width 39 height 16
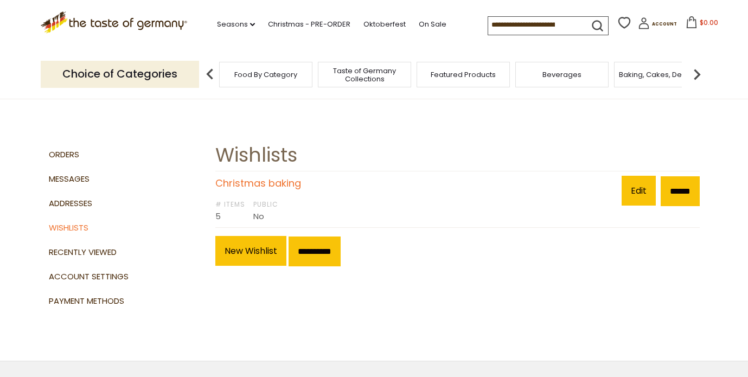
click at [280, 182] on link "Christmas baking" at bounding box center [258, 183] width 86 height 14
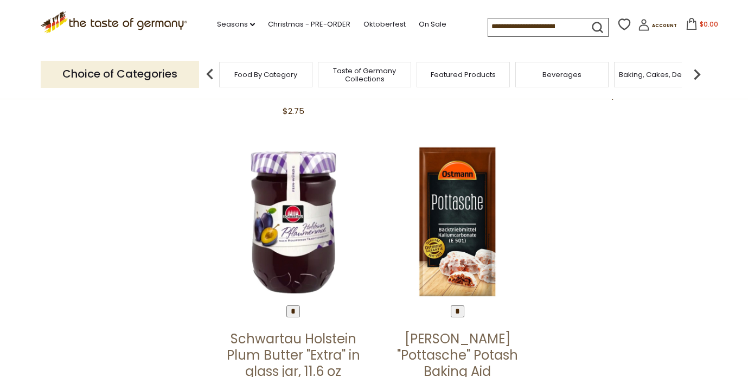
scroll to position [374, 0]
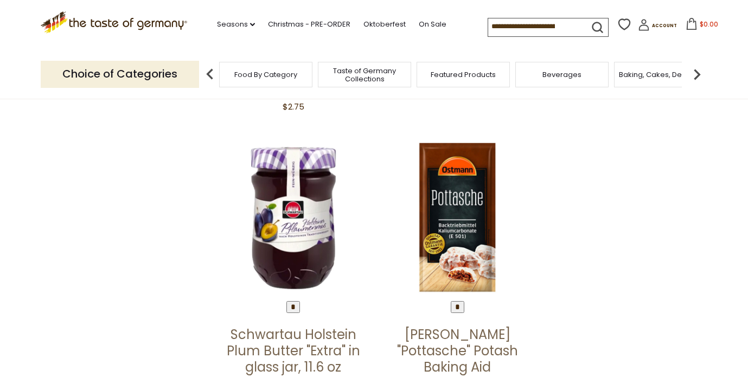
click at [455, 306] on input "*" at bounding box center [457, 307] width 14 height 12
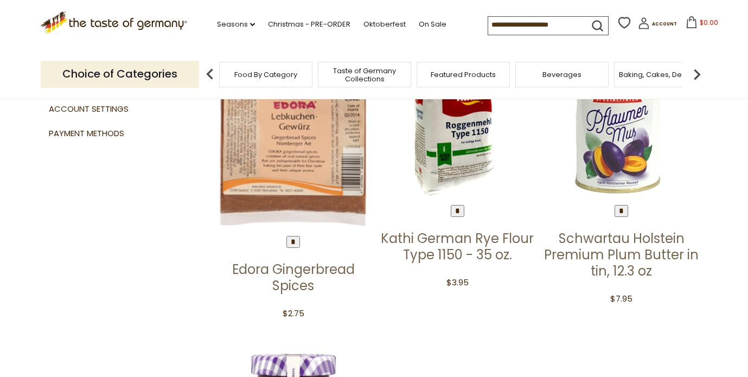
scroll to position [207, 0]
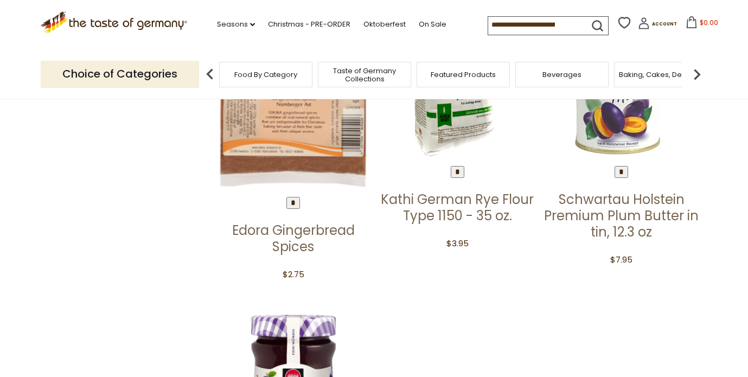
click at [623, 168] on input "*" at bounding box center [621, 172] width 14 height 12
